Goal: Obtain resource: Obtain resource

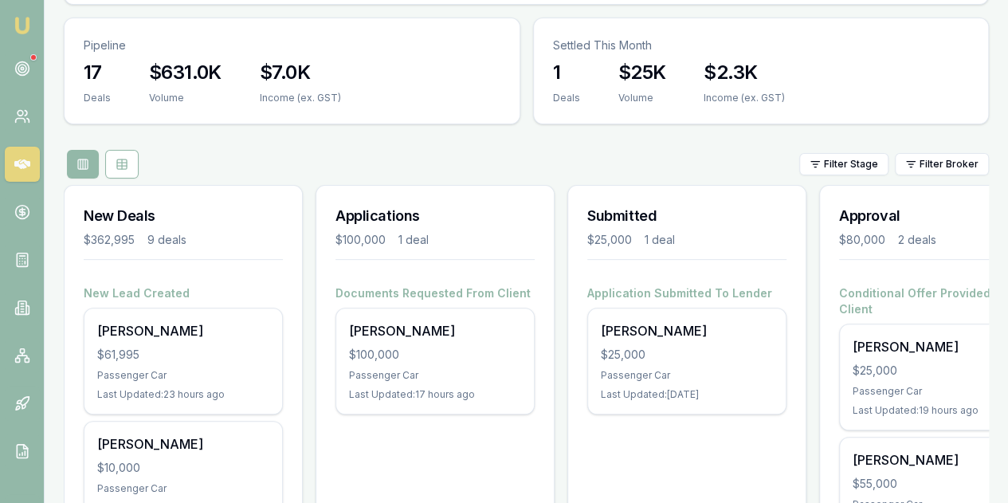
scroll to position [239, 0]
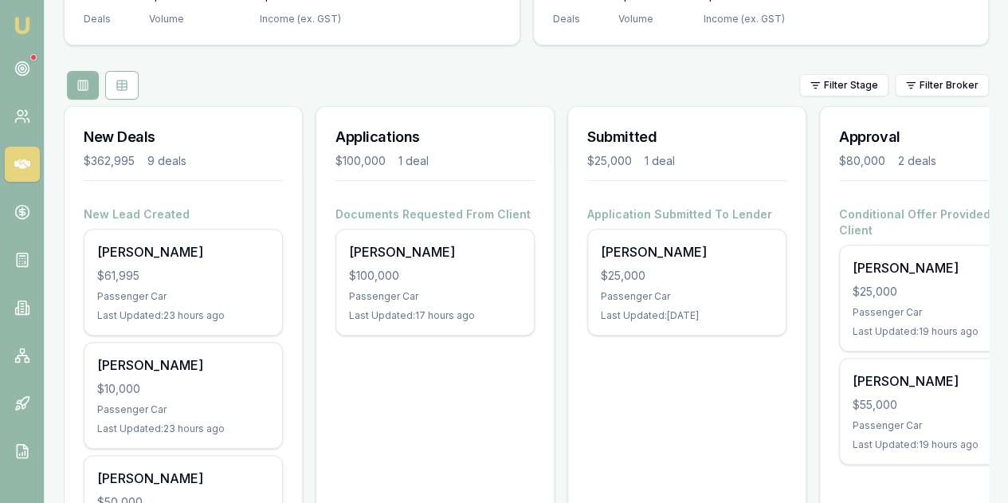
click at [470, 290] on div "Passenger Car" at bounding box center [435, 296] width 172 height 13
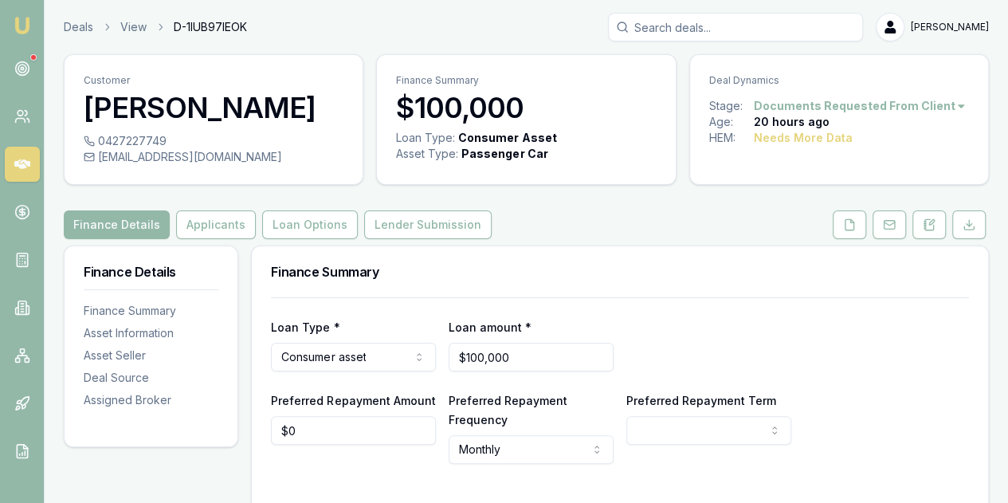
click at [858, 220] on button at bounding box center [849, 224] width 33 height 29
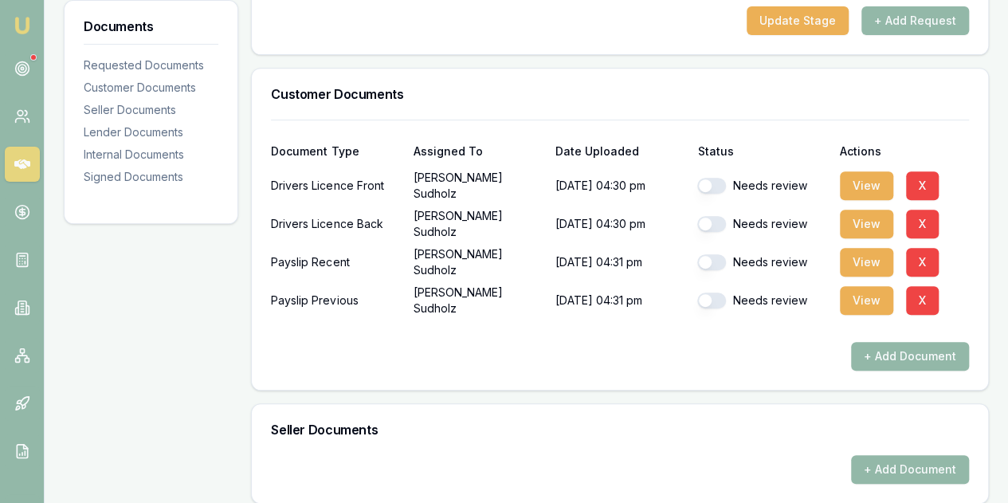
scroll to position [319, 0]
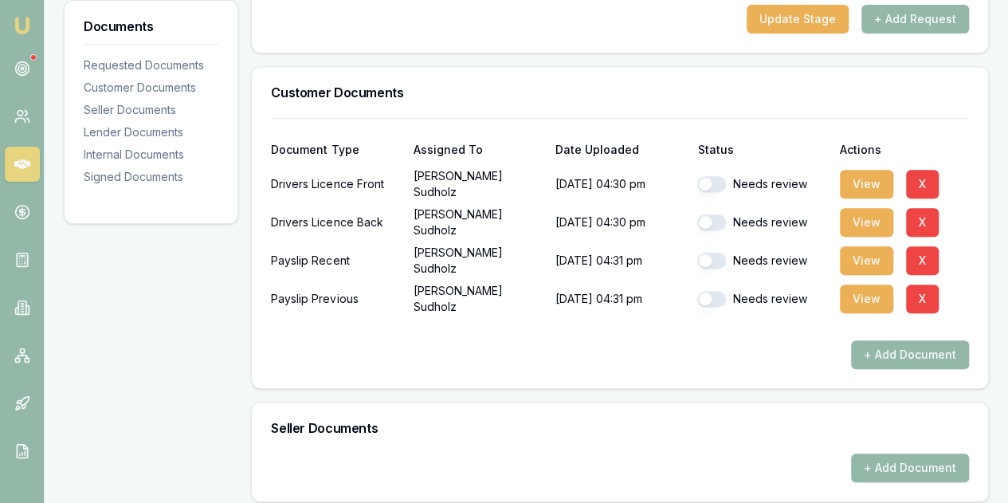
click at [702, 179] on button "button" at bounding box center [711, 184] width 29 height 16
checkbox input "true"
click at [713, 219] on button "button" at bounding box center [711, 222] width 29 height 16
checkbox input "true"
click at [702, 265] on button "button" at bounding box center [711, 261] width 29 height 16
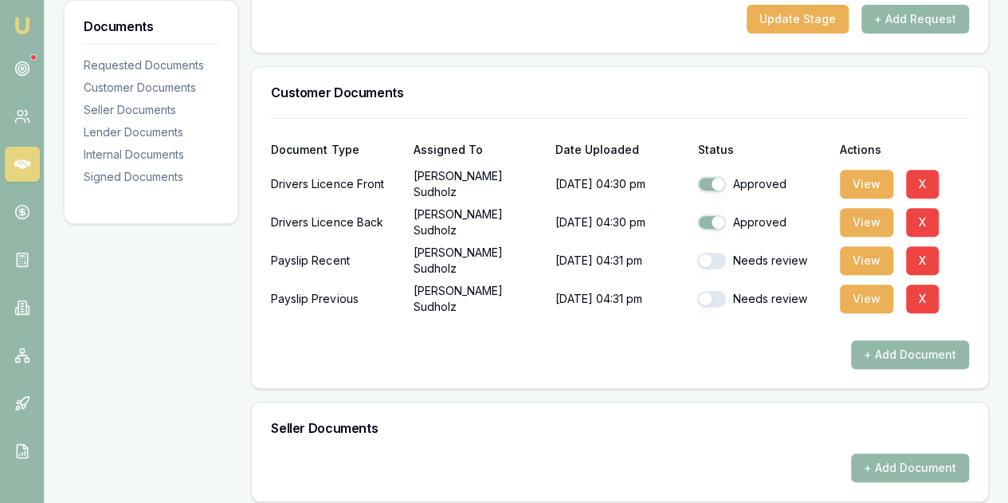
checkbox input "true"
click at [703, 296] on button "button" at bounding box center [711, 299] width 29 height 16
checkbox input "true"
click at [872, 186] on button "View" at bounding box center [866, 184] width 53 height 29
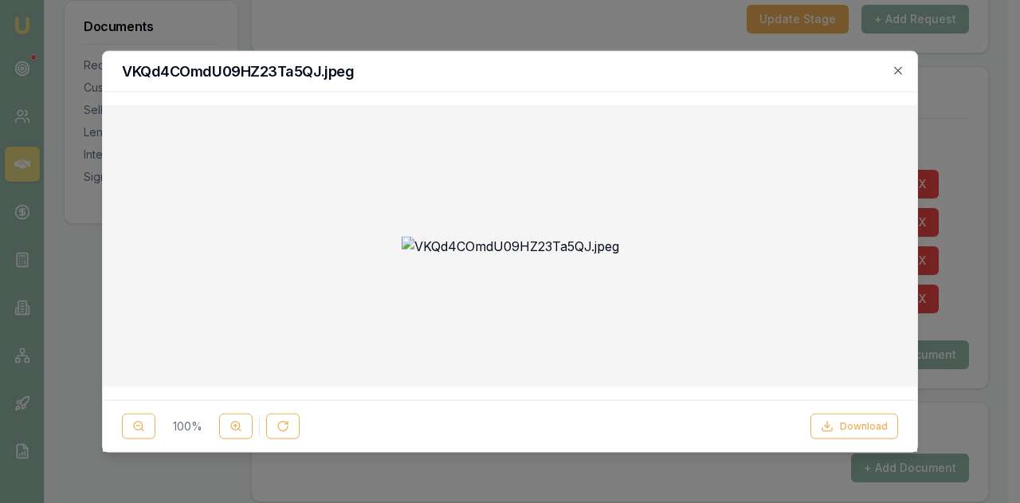
click at [855, 431] on button "Download" at bounding box center [854, 425] width 88 height 25
click at [896, 65] on icon "button" at bounding box center [898, 70] width 13 height 13
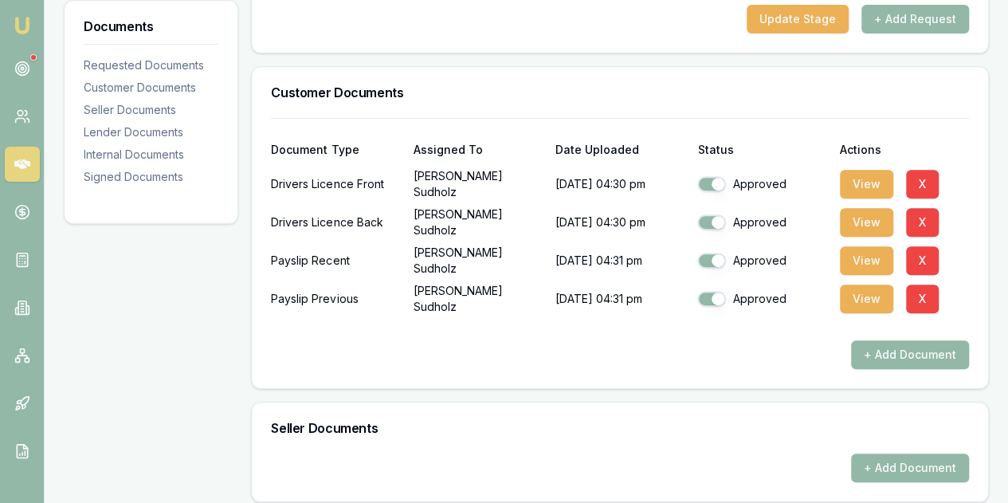
click at [866, 176] on button "View" at bounding box center [866, 184] width 53 height 29
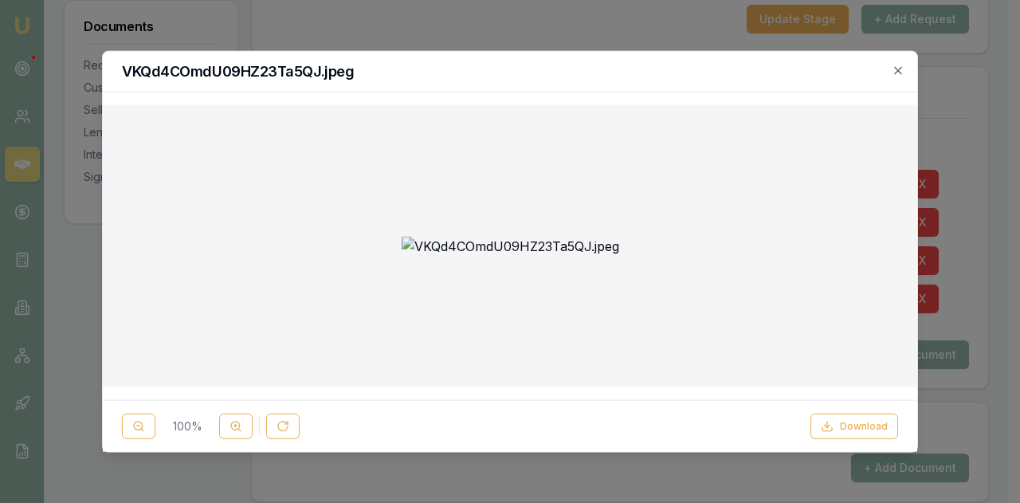
click at [857, 425] on button "Download" at bounding box center [854, 425] width 88 height 25
click at [899, 71] on icon "button" at bounding box center [897, 69] width 7 height 7
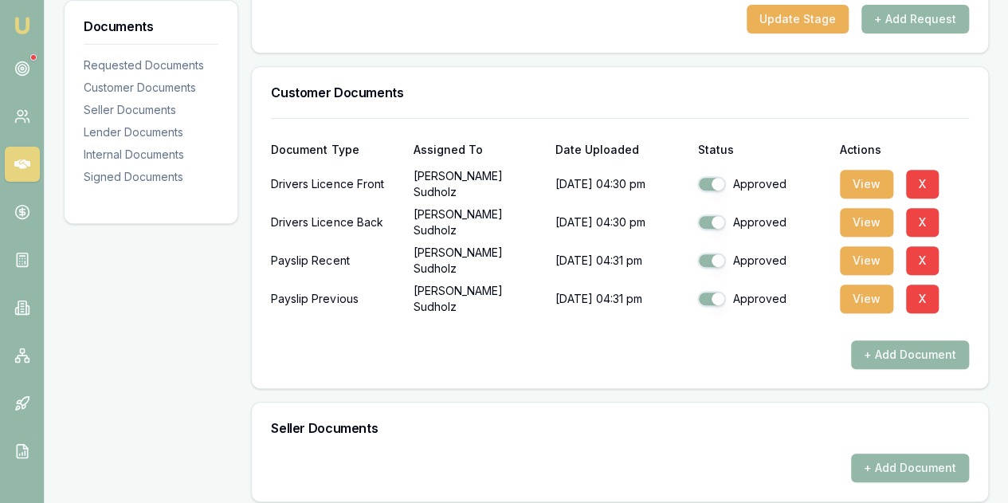
click at [861, 190] on button "View" at bounding box center [866, 184] width 53 height 29
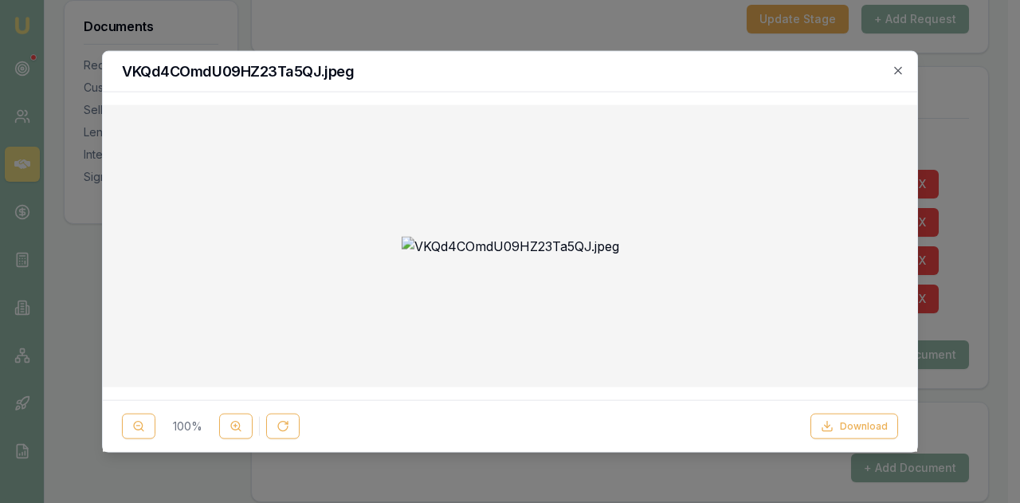
click at [898, 73] on icon "button" at bounding box center [898, 70] width 13 height 13
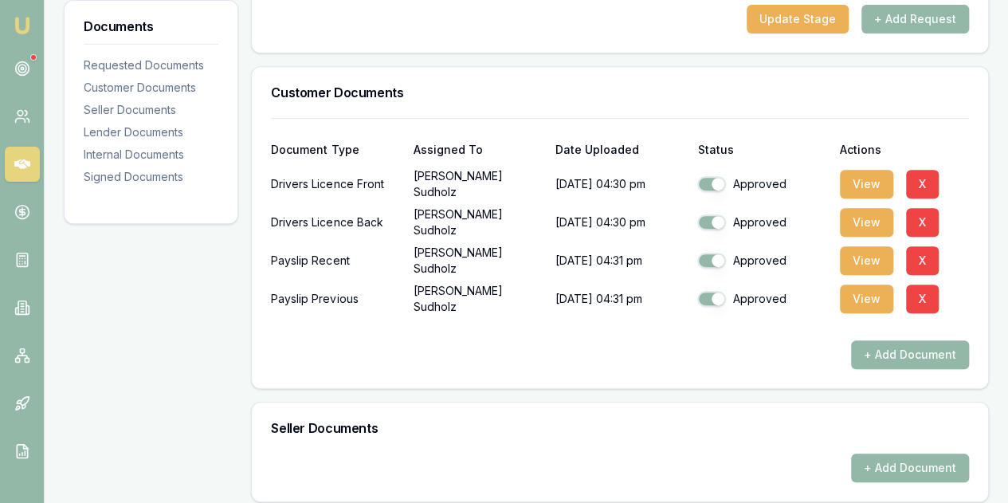
click at [864, 223] on button "View" at bounding box center [866, 222] width 53 height 29
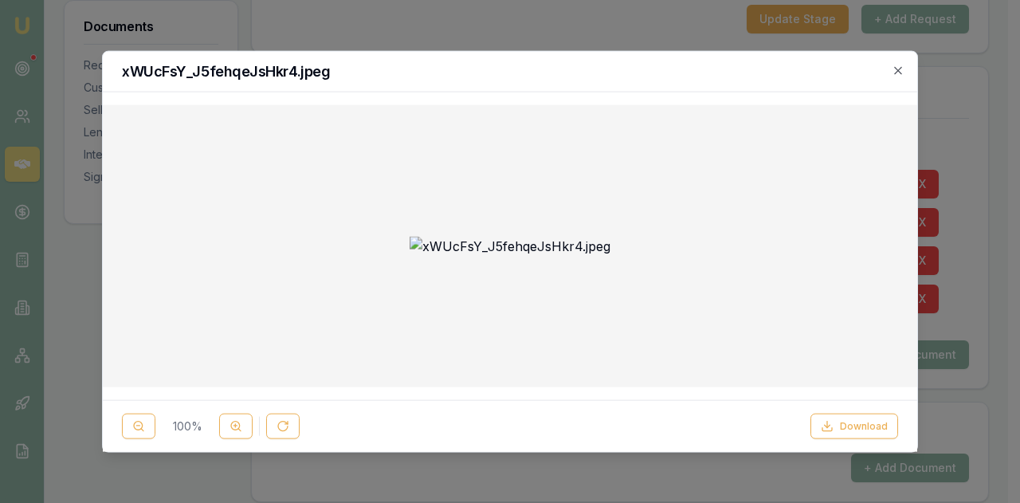
drag, startPoint x: 308, startPoint y: 210, endPoint x: 300, endPoint y: 209, distance: 8.8
click at [300, 209] on div at bounding box center [510, 245] width 789 height 257
click at [521, 236] on img at bounding box center [510, 245] width 201 height 19
click at [766, 184] on div at bounding box center [510, 245] width 789 height 257
click at [896, 73] on icon "button" at bounding box center [898, 70] width 13 height 13
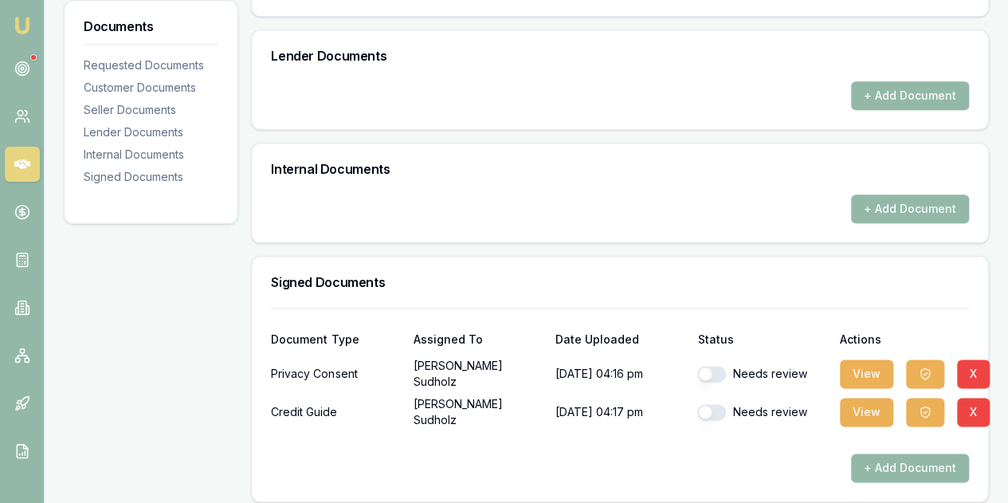
scroll to position [812, 0]
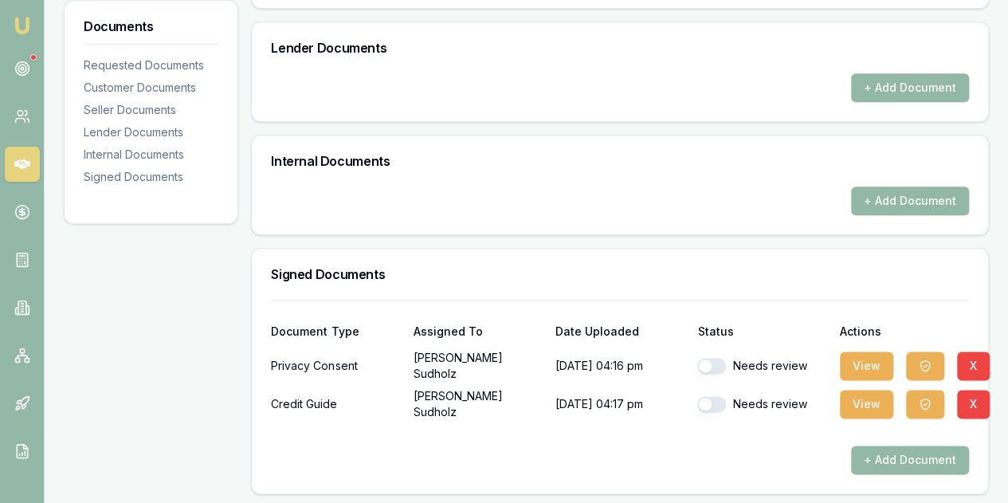
click at [704, 360] on button "button" at bounding box center [711, 366] width 29 height 16
checkbox input "true"
click at [705, 401] on button "button" at bounding box center [711, 404] width 29 height 16
checkbox input "true"
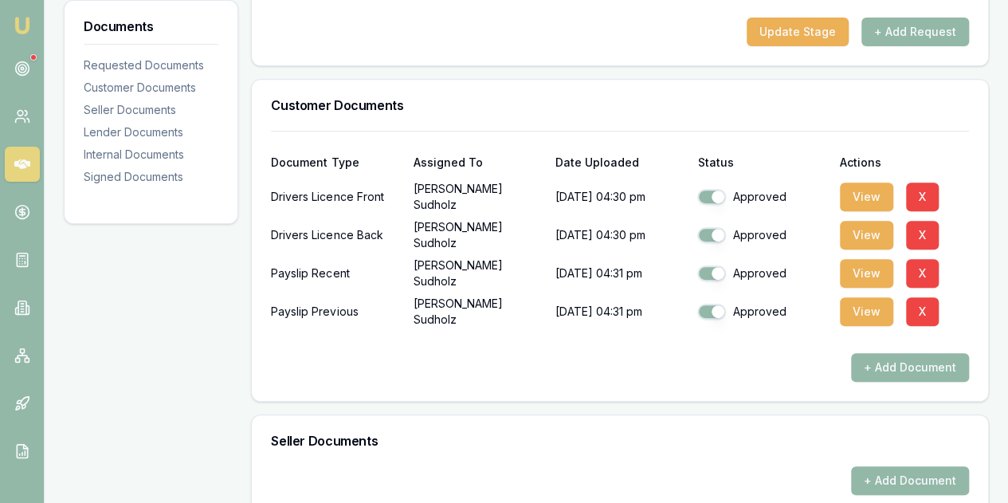
scroll to position [319, 0]
